Goal: Find specific page/section: Find specific page/section

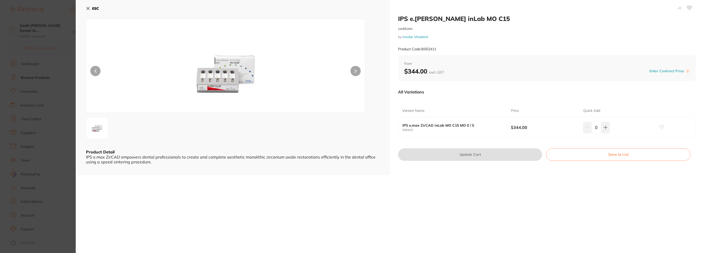
click at [85, 9] on div "ESC Product Detail IPS e.max ZirCAD empowers dental professionals to create and…" at bounding box center [233, 87] width 314 height 175
click at [87, 8] on icon at bounding box center [88, 8] width 4 height 4
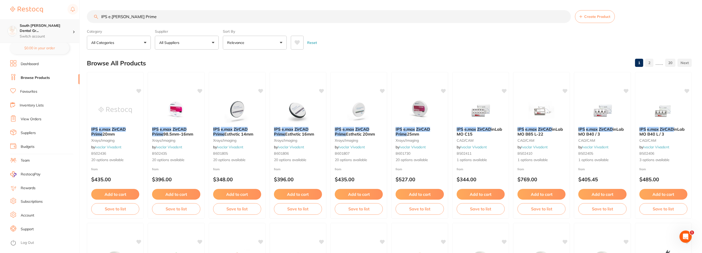
drag, startPoint x: 152, startPoint y: 16, endPoint x: 0, endPoint y: 19, distance: 152.2
click at [0, 19] on div "$0.00 South [PERSON_NAME] Dental Gr... Switch account South [PERSON_NAME] Denta…" at bounding box center [351, 126] width 702 height 253
type input "katana one speed"
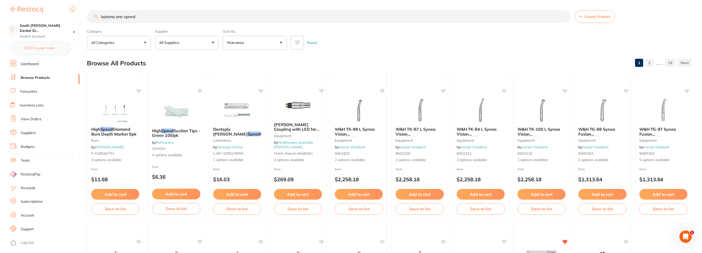
click at [33, 134] on link "Suppliers" at bounding box center [28, 133] width 15 height 5
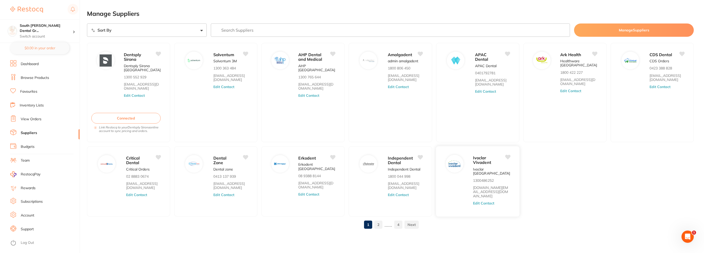
click at [482, 159] on span "Ivoclar Vivadent" at bounding box center [482, 160] width 18 height 10
click at [478, 201] on button "Edit Contact" at bounding box center [483, 203] width 21 height 4
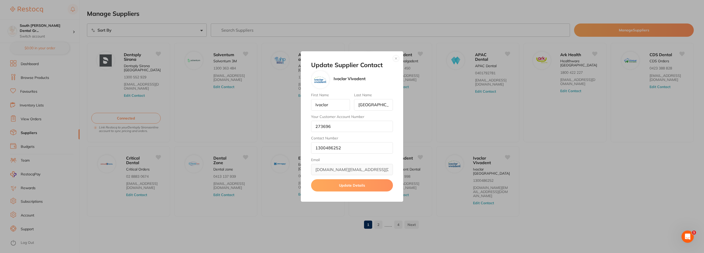
click at [461, 136] on div "Update Supplier Contact Ivoclar Vivadent First Name Ivoclar Last Name [GEOGRAPH…" at bounding box center [352, 126] width 704 height 253
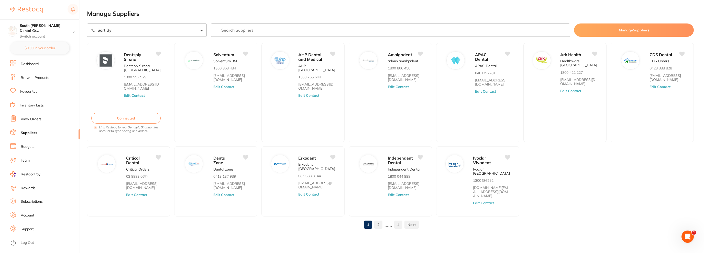
click at [28, 76] on link "Browse Products" at bounding box center [35, 77] width 28 height 5
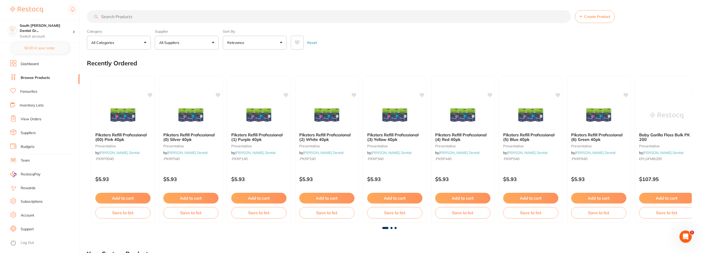
click at [109, 18] on input "search" at bounding box center [329, 16] width 484 height 13
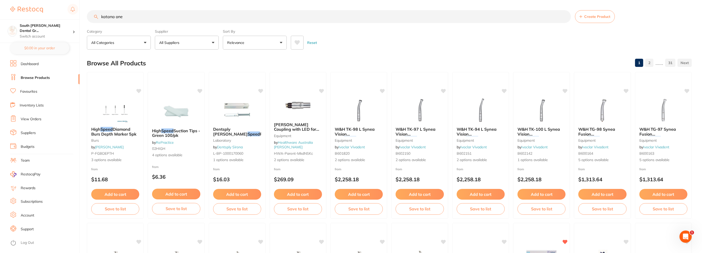
type input "katana one"
